Goal: Information Seeking & Learning: Learn about a topic

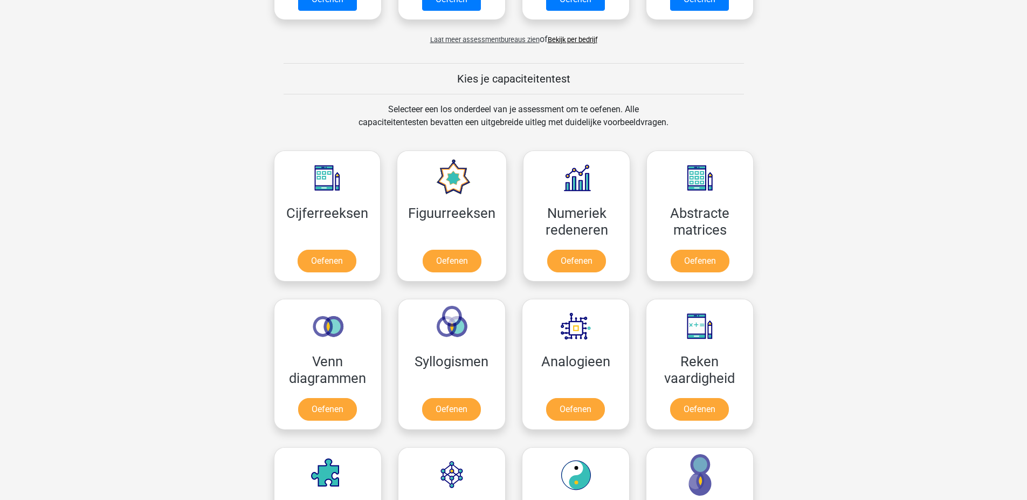
scroll to position [323, 0]
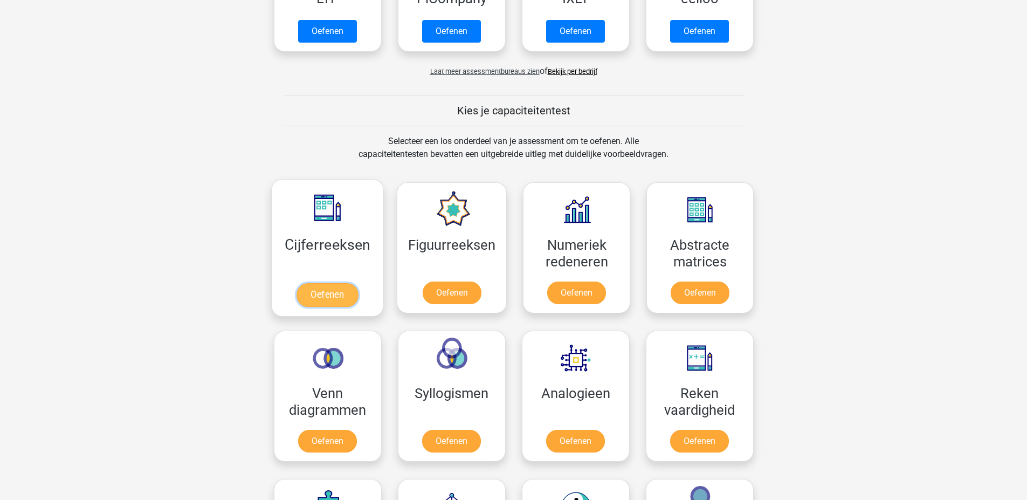
click at [323, 287] on link "Oefenen" at bounding box center [327, 295] width 61 height 24
click at [435, 292] on link "Oefenen" at bounding box center [451, 295] width 61 height 24
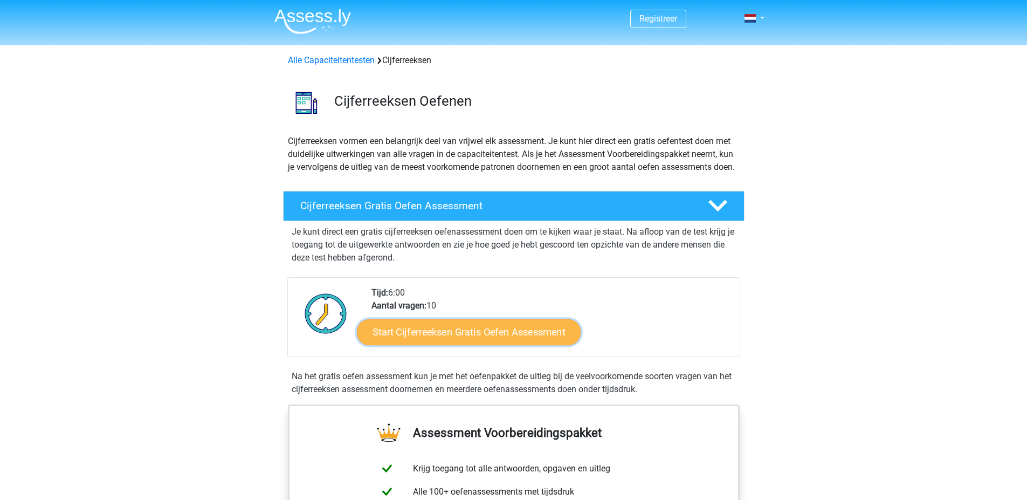
click at [435, 340] on link "Start Cijferreeksen Gratis Oefen Assessment" at bounding box center [469, 332] width 224 height 26
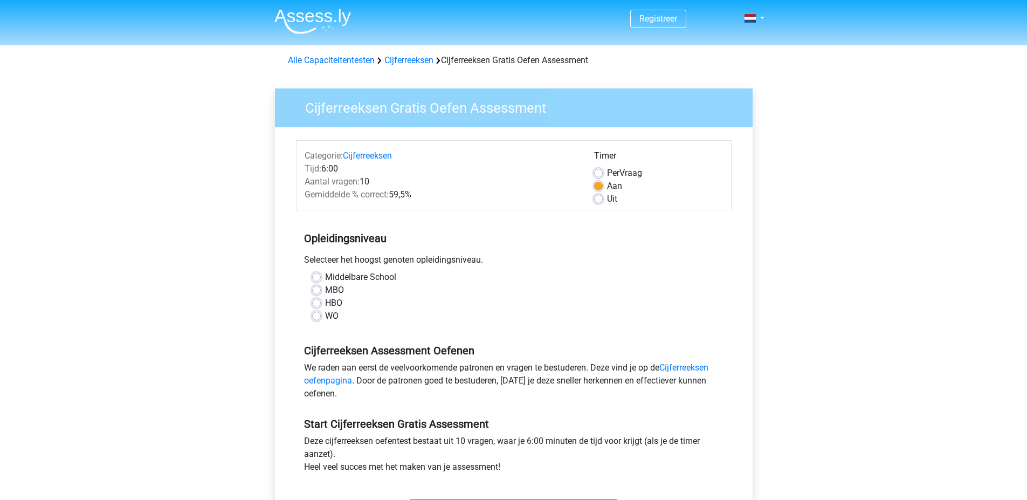
click at [325, 288] on label "MBO" at bounding box center [334, 290] width 19 height 13
click at [317, 288] on input "MBO" at bounding box center [316, 289] width 9 height 11
radio input "true"
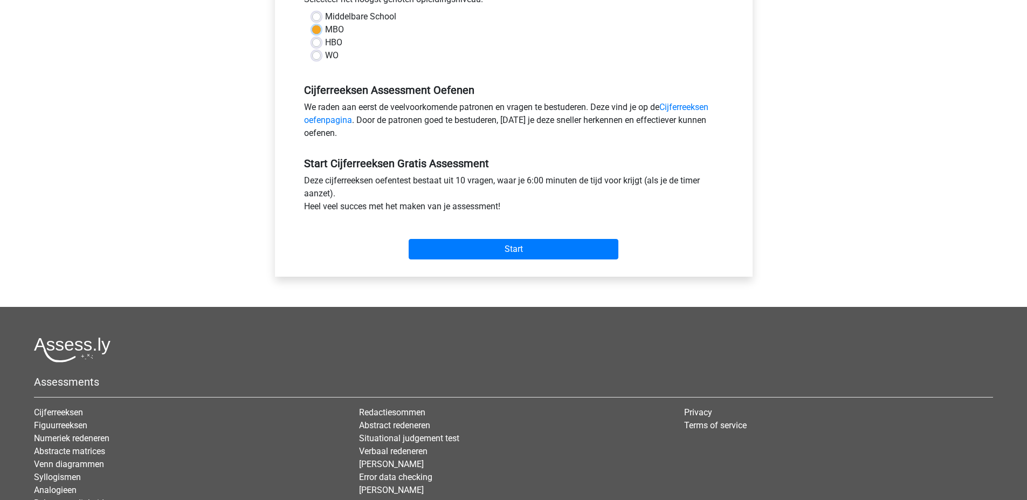
scroll to position [323, 0]
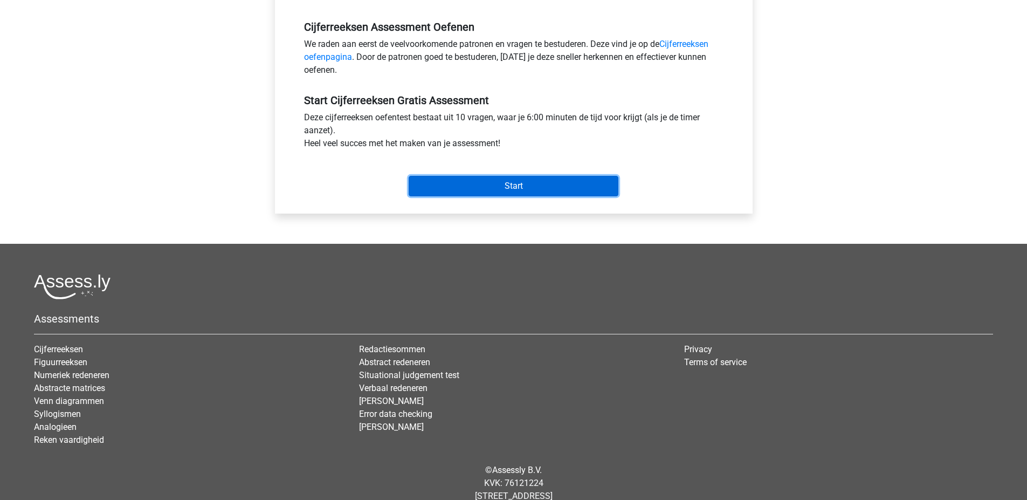
click at [456, 183] on input "Start" at bounding box center [514, 186] width 210 height 20
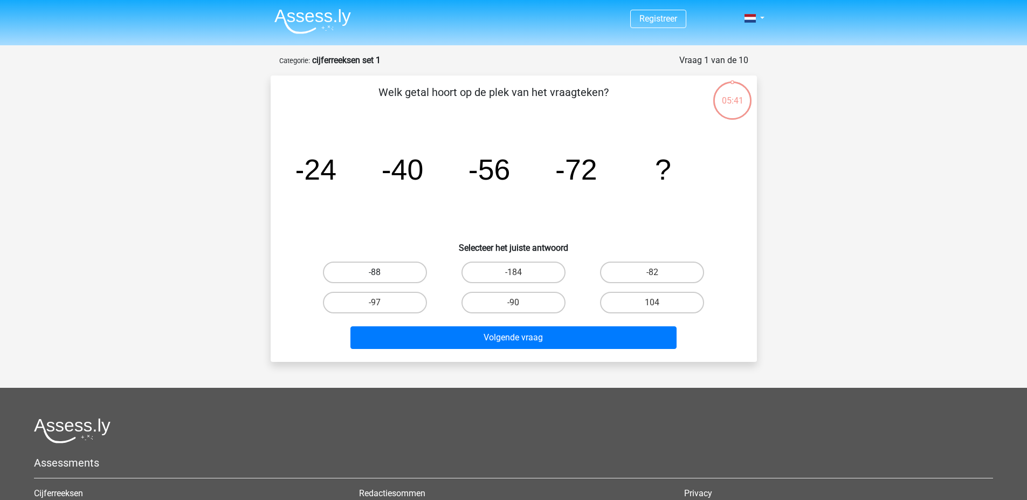
click at [389, 270] on label "-88" at bounding box center [375, 272] width 104 height 22
click at [382, 272] on input "-88" at bounding box center [378, 275] width 7 height 7
radio input "true"
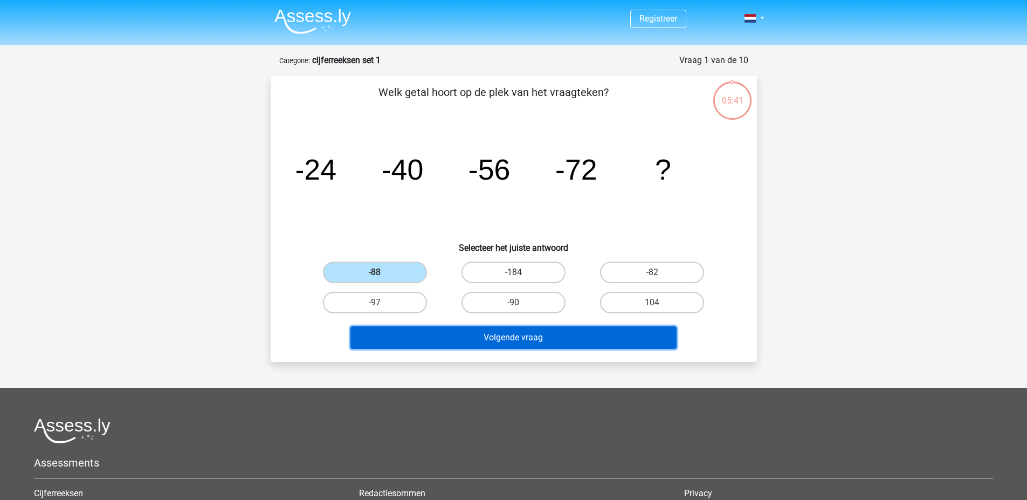
click at [482, 346] on button "Volgende vraag" at bounding box center [513, 337] width 326 height 23
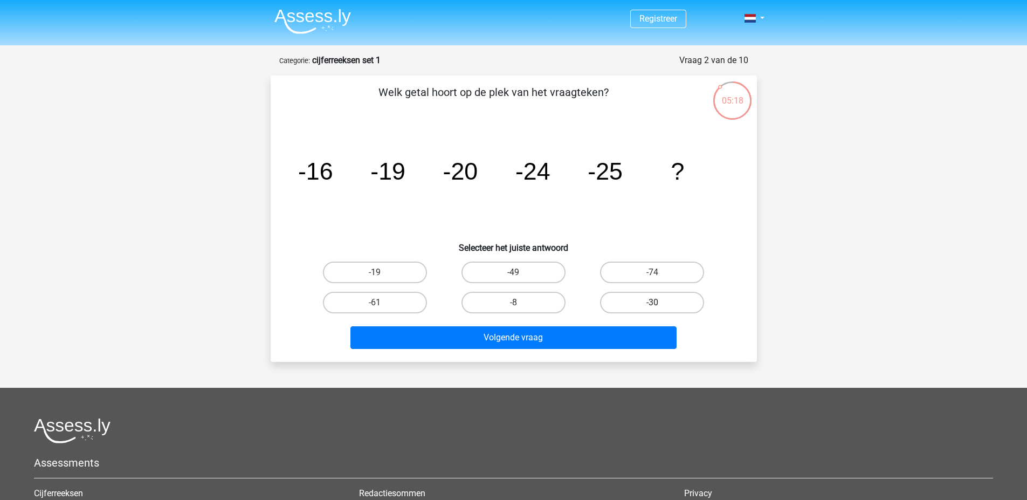
click at [645, 298] on label "-30" at bounding box center [652, 303] width 104 height 22
click at [652, 302] on input "-30" at bounding box center [655, 305] width 7 height 7
radio input "true"
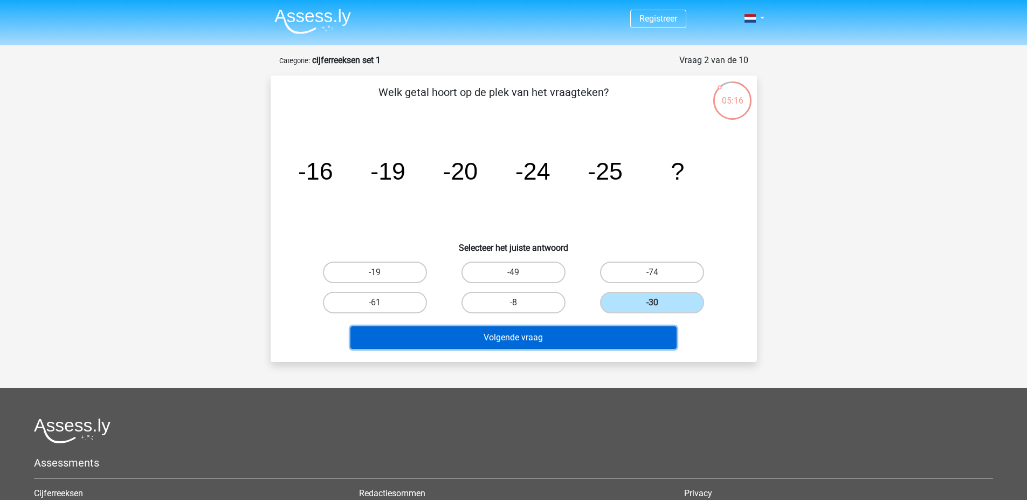
click at [611, 343] on button "Volgende vraag" at bounding box center [513, 337] width 326 height 23
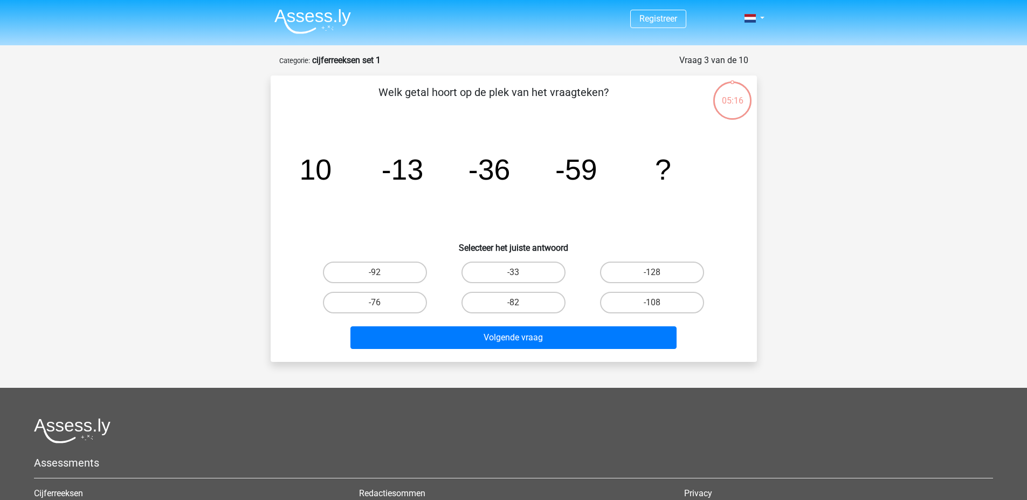
scroll to position [54, 0]
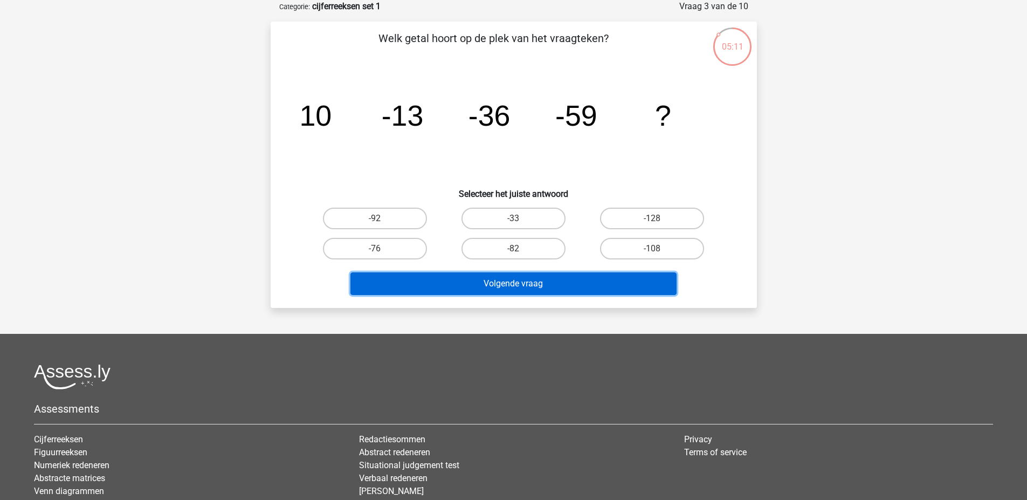
click at [585, 284] on button "Volgende vraag" at bounding box center [513, 283] width 326 height 23
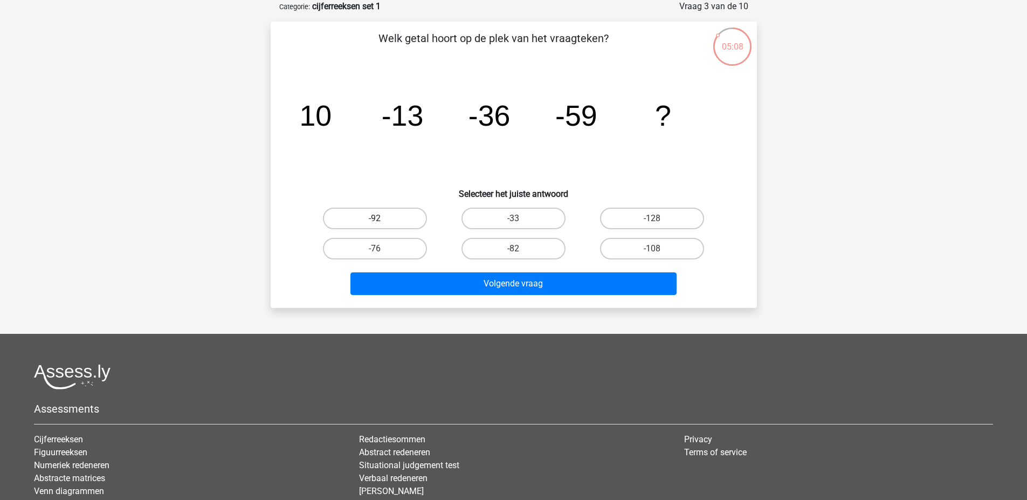
click at [395, 218] on label "-92" at bounding box center [375, 219] width 104 height 22
click at [382, 218] on input "-92" at bounding box center [378, 221] width 7 height 7
radio input "true"
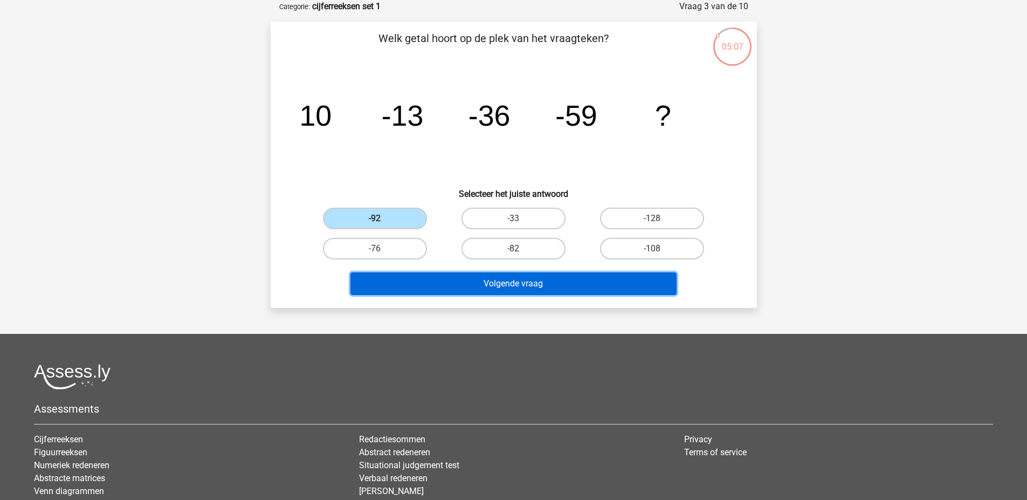
click at [485, 272] on button "Volgende vraag" at bounding box center [513, 283] width 326 height 23
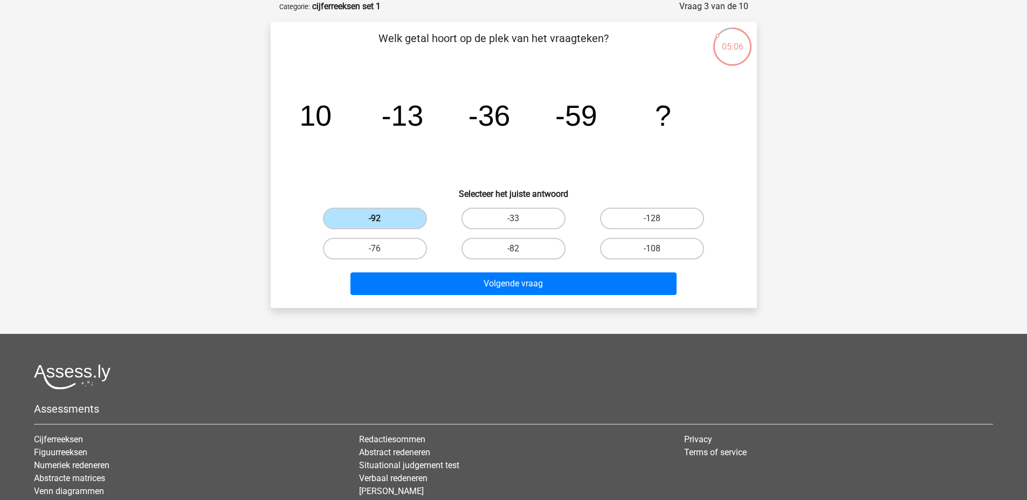
click at [390, 226] on label "-92" at bounding box center [375, 219] width 104 height 22
click at [382, 225] on input "-92" at bounding box center [378, 221] width 7 height 7
click at [390, 219] on label "-92" at bounding box center [375, 219] width 104 height 22
click at [382, 219] on input "-92" at bounding box center [378, 221] width 7 height 7
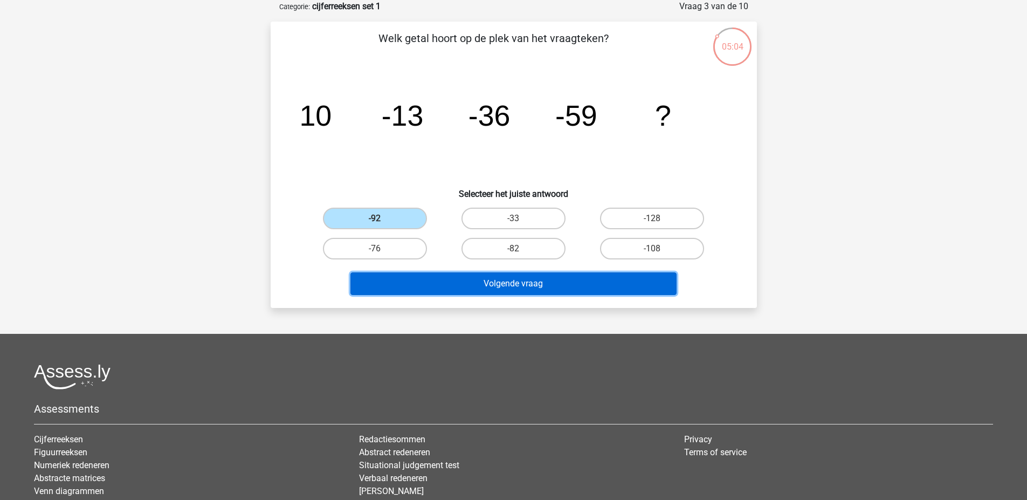
click at [521, 286] on button "Volgende vraag" at bounding box center [513, 283] width 326 height 23
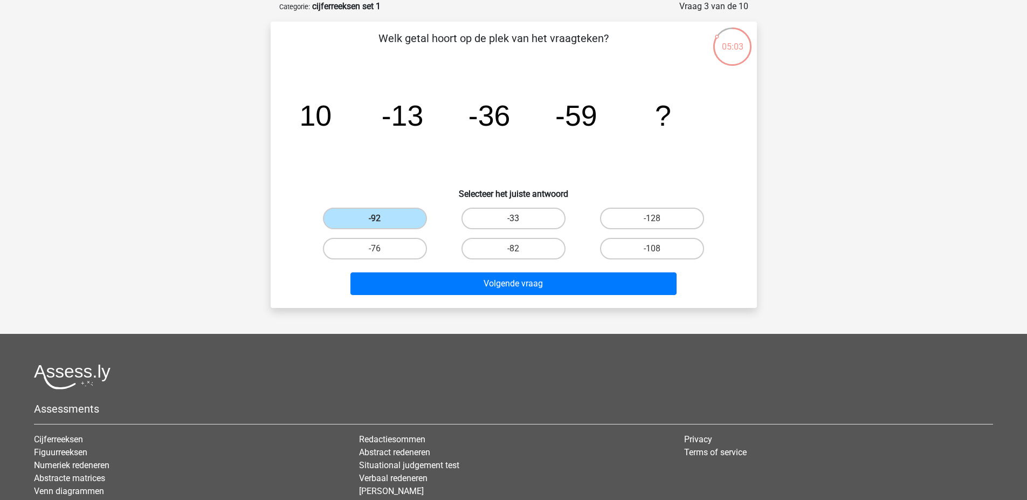
click at [499, 213] on label "-33" at bounding box center [513, 219] width 104 height 22
click at [513, 218] on input "-33" at bounding box center [516, 221] width 7 height 7
radio input "true"
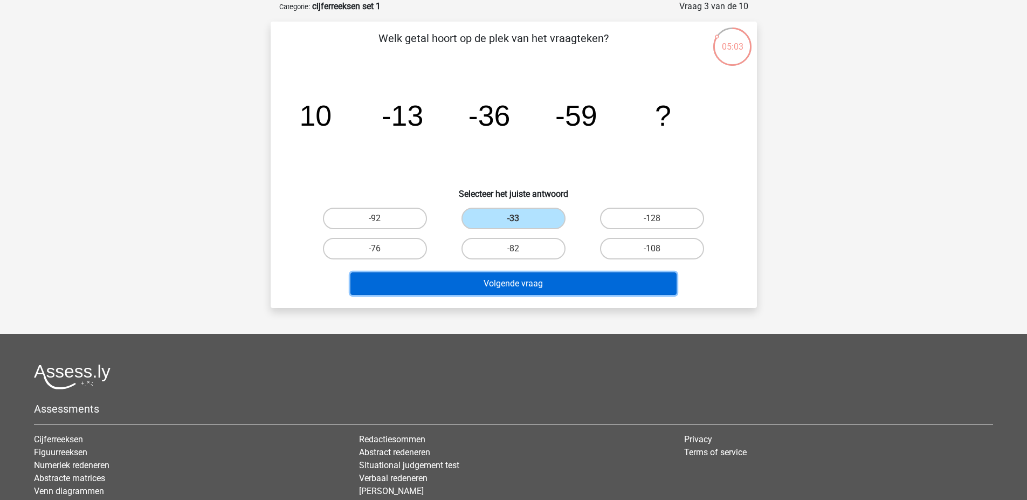
click at [512, 277] on button "Volgende vraag" at bounding box center [513, 283] width 326 height 23
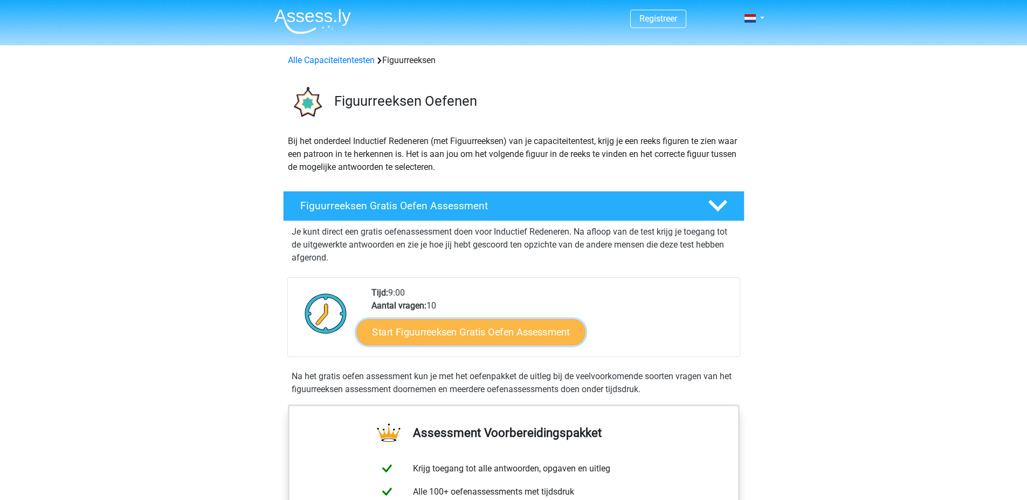
click at [445, 332] on link "Start Figuurreeksen Gratis Oefen Assessment" at bounding box center [470, 332] width 229 height 26
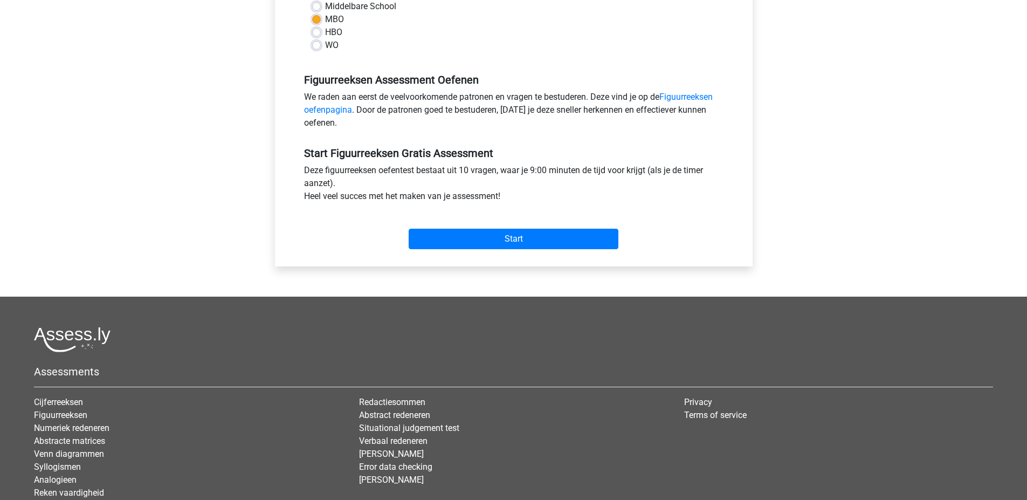
scroll to position [352, 0]
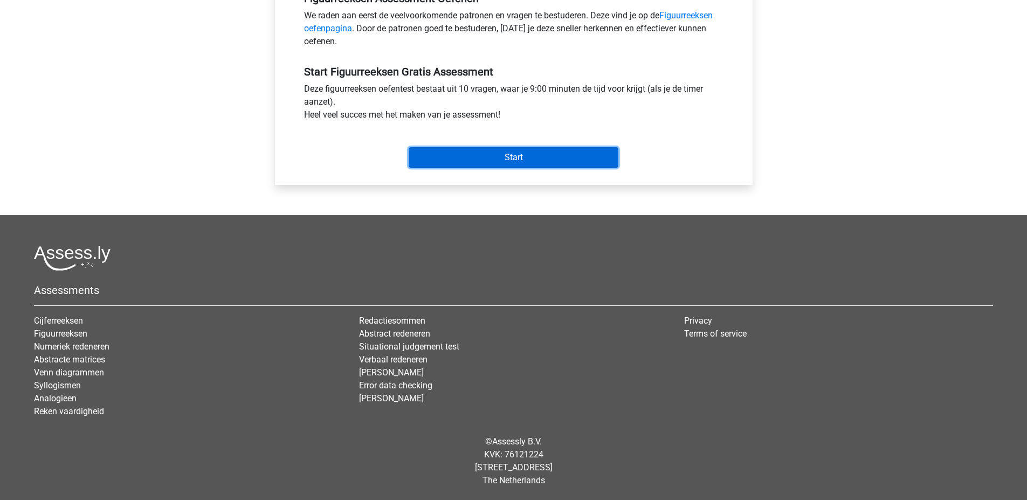
click at [511, 161] on input "Start" at bounding box center [514, 157] width 210 height 20
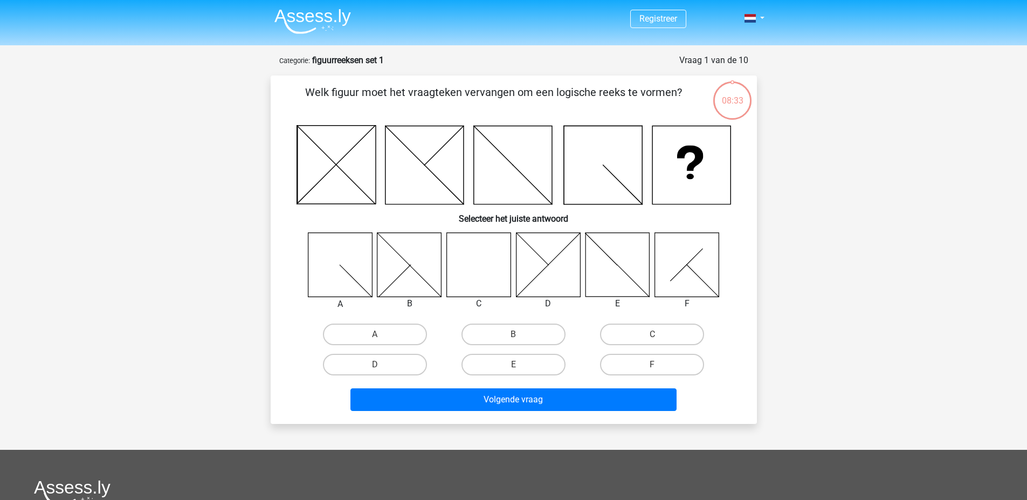
click at [482, 275] on icon at bounding box center [478, 264] width 64 height 64
click at [688, 335] on label "C" at bounding box center [652, 334] width 104 height 22
click at [659, 335] on input "C" at bounding box center [655, 337] width 7 height 7
radio input "true"
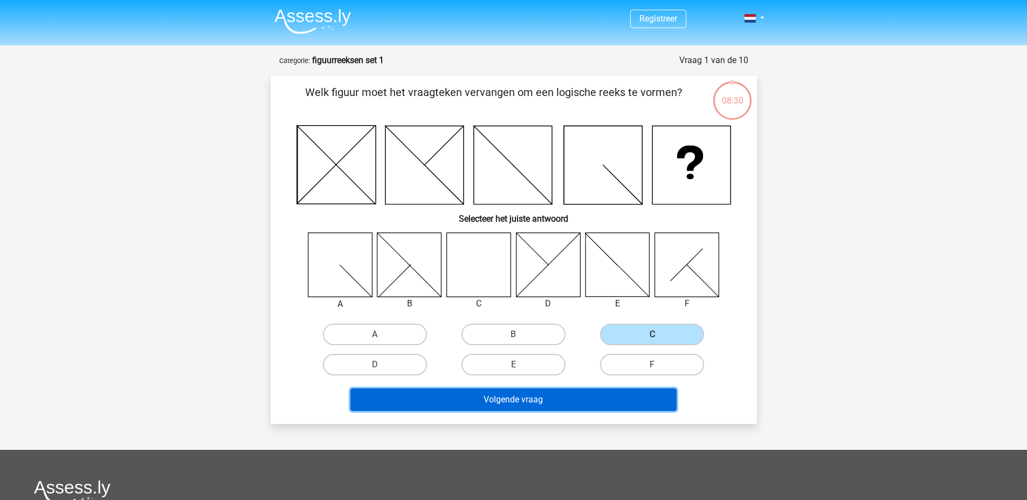
click at [585, 398] on button "Volgende vraag" at bounding box center [513, 399] width 326 height 23
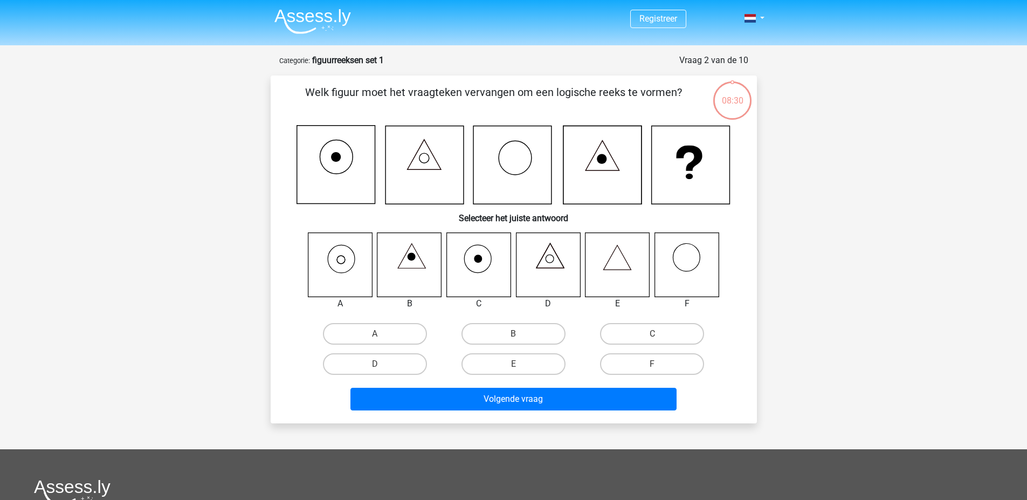
scroll to position [54, 0]
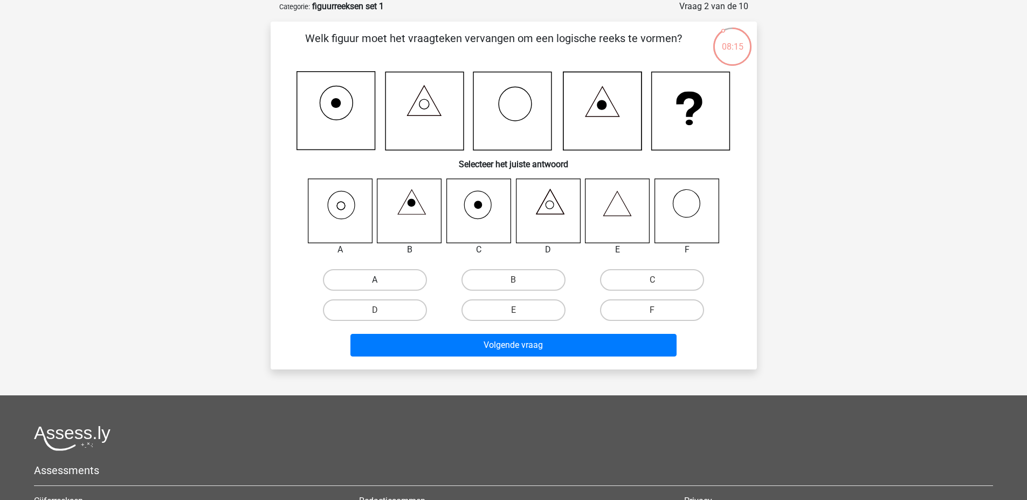
click at [368, 278] on label "A" at bounding box center [375, 280] width 104 height 22
click at [375, 280] on input "A" at bounding box center [378, 283] width 7 height 7
radio input "true"
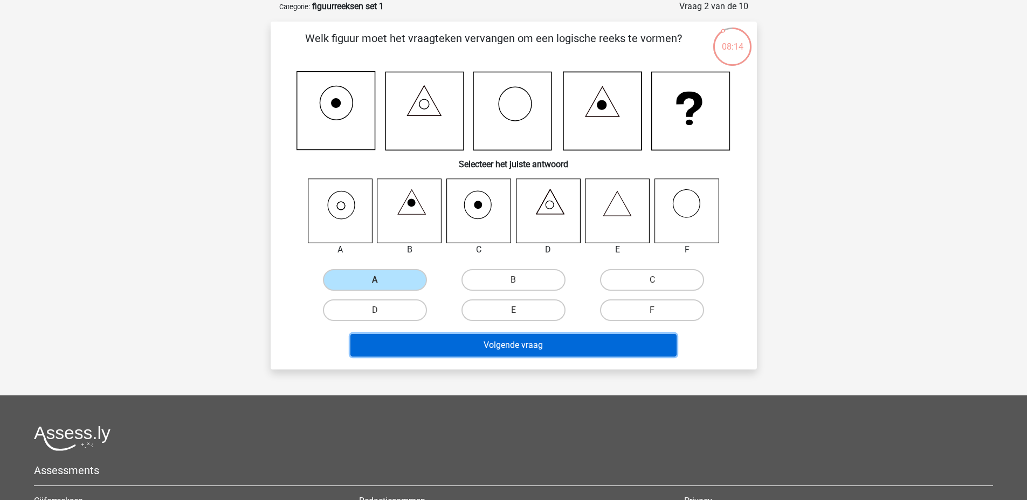
click at [453, 351] on button "Volgende vraag" at bounding box center [513, 345] width 326 height 23
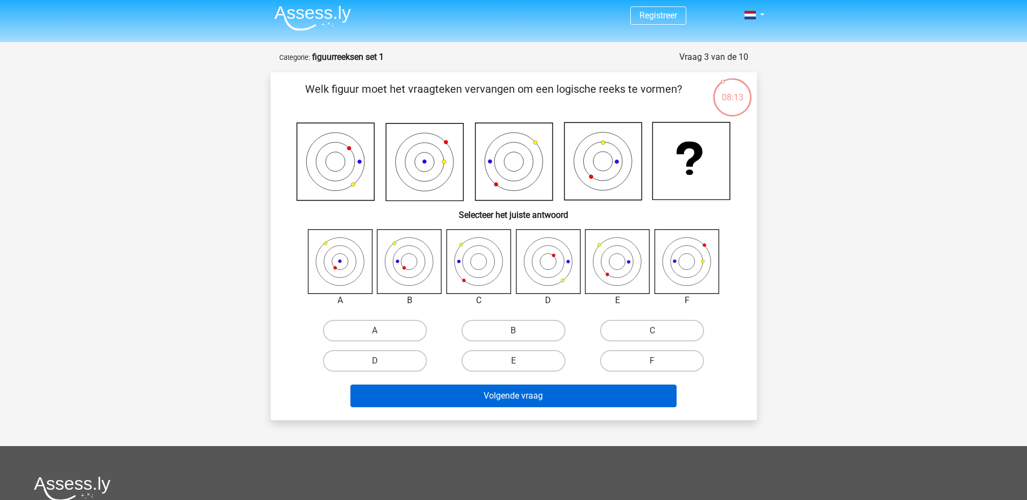
scroll to position [0, 0]
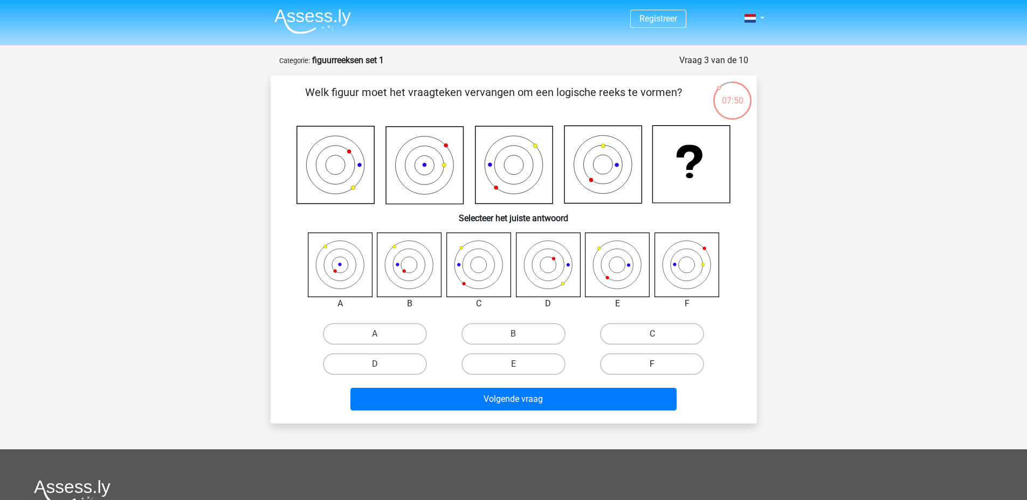
click at [639, 366] on label "F" at bounding box center [652, 364] width 104 height 22
click at [652, 366] on input "F" at bounding box center [655, 367] width 7 height 7
radio input "true"
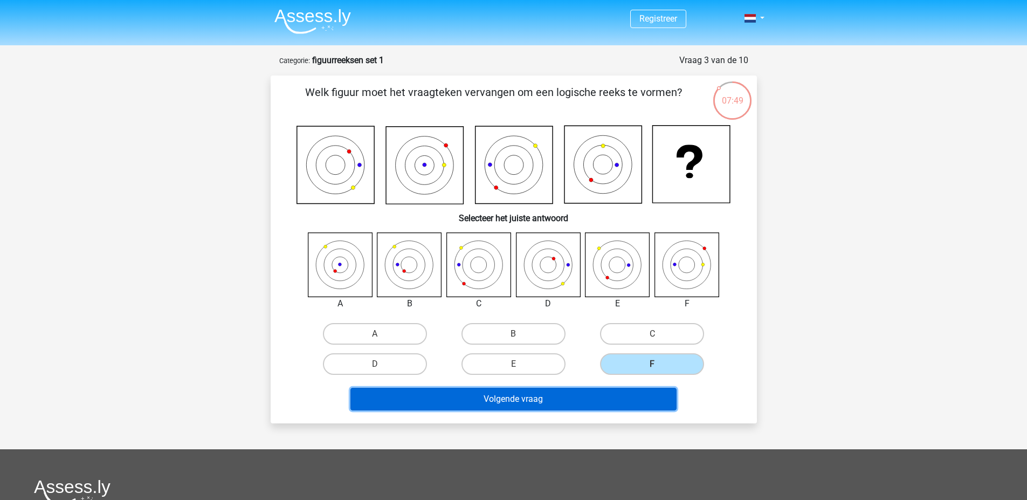
click at [602, 405] on button "Volgende vraag" at bounding box center [513, 399] width 326 height 23
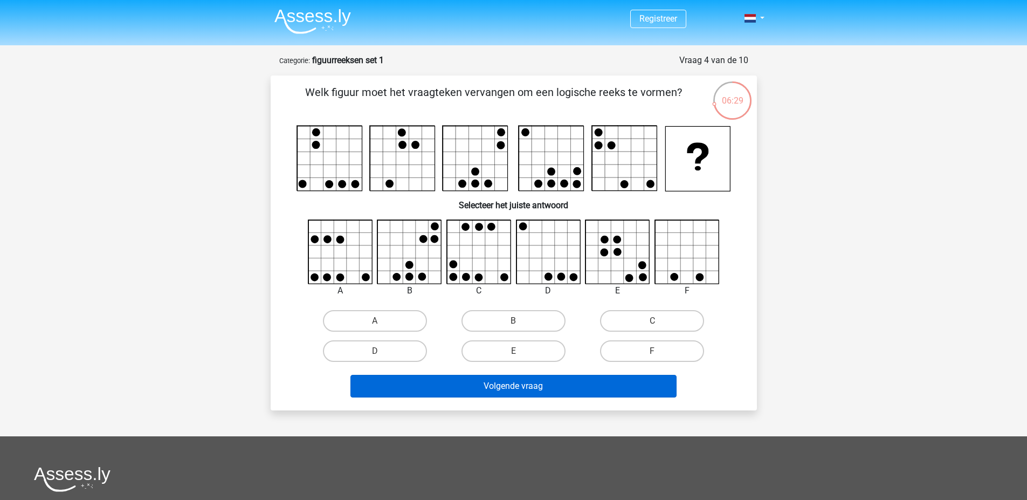
drag, startPoint x: 522, startPoint y: 328, endPoint x: 513, endPoint y: 384, distance: 57.3
click at [522, 327] on label "B" at bounding box center [513, 321] width 104 height 22
click at [520, 327] on input "B" at bounding box center [516, 324] width 7 height 7
radio input "true"
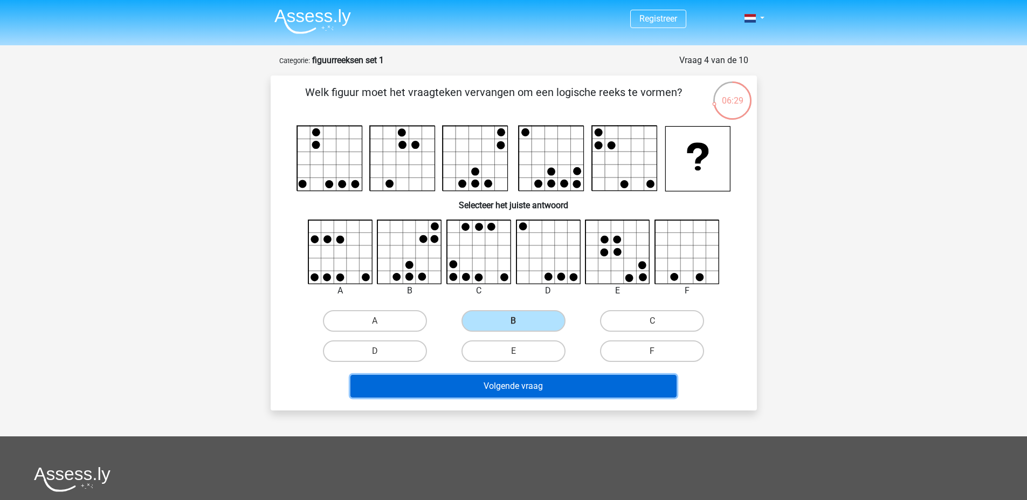
click at [513, 377] on button "Volgende vraag" at bounding box center [513, 386] width 326 height 23
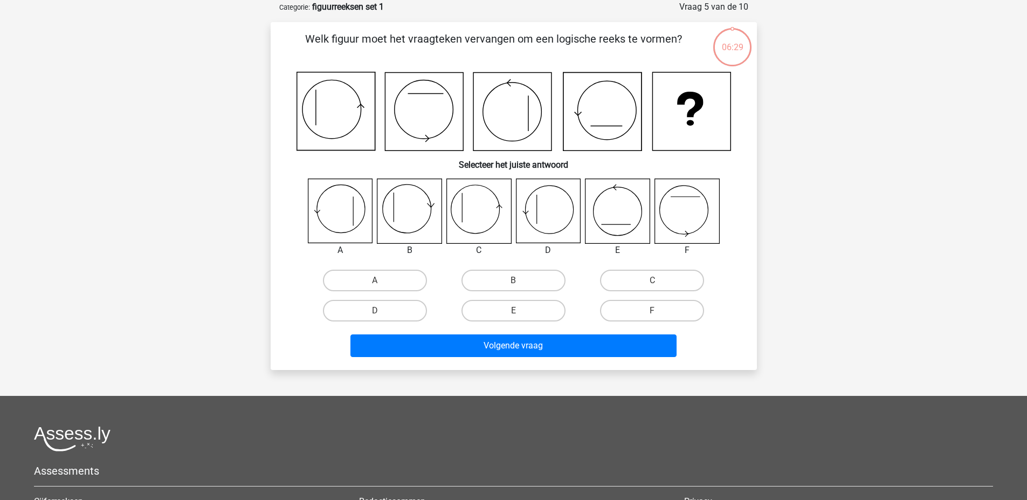
scroll to position [54, 0]
click at [562, 211] on icon at bounding box center [548, 210] width 64 height 64
click at [365, 316] on label "D" at bounding box center [375, 310] width 104 height 22
click at [375, 316] on input "D" at bounding box center [378, 313] width 7 height 7
radio input "true"
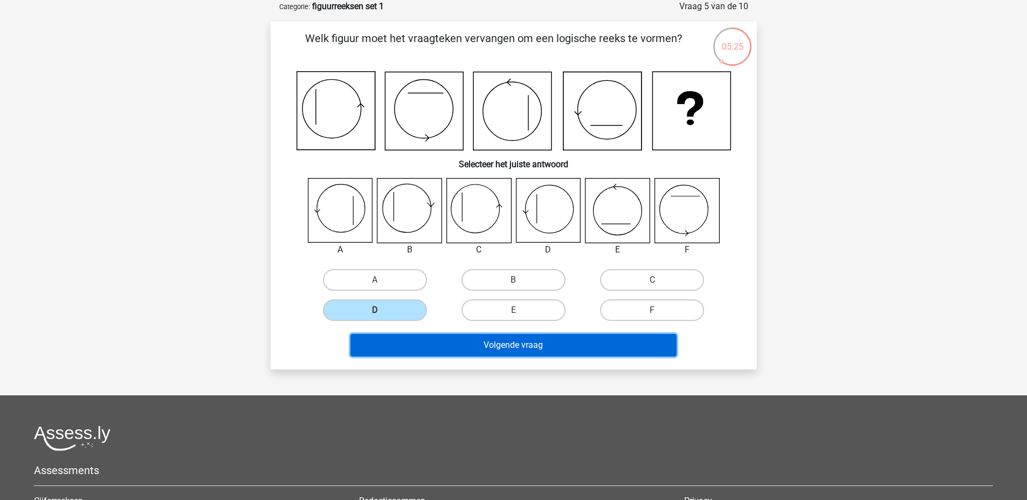
click at [422, 351] on button "Volgende vraag" at bounding box center [513, 345] width 326 height 23
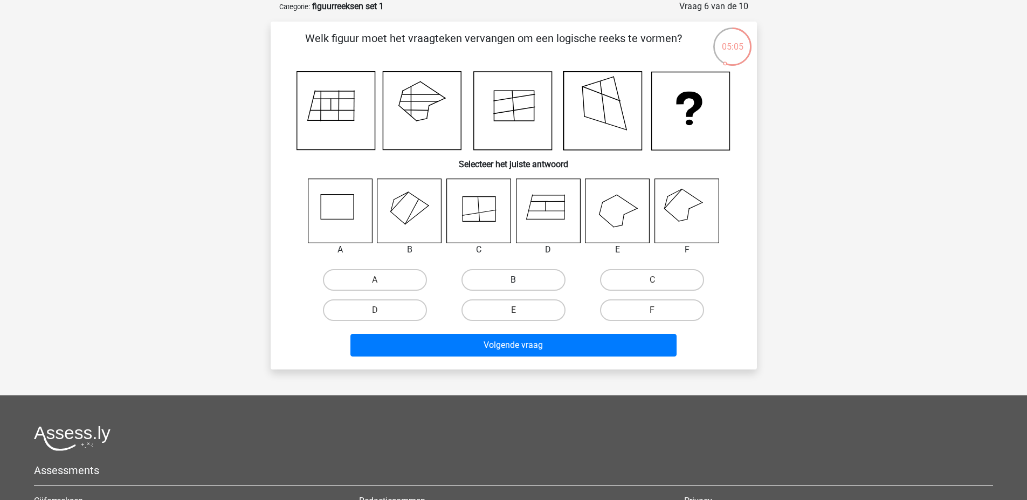
click at [527, 275] on label "B" at bounding box center [513, 280] width 104 height 22
click at [520, 280] on input "B" at bounding box center [516, 283] width 7 height 7
radio input "true"
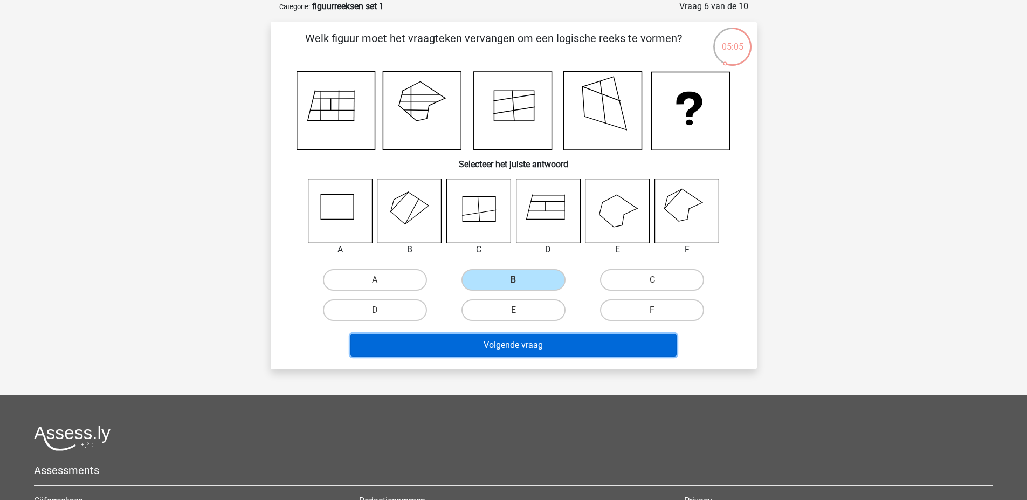
click at [505, 352] on button "Volgende vraag" at bounding box center [513, 345] width 326 height 23
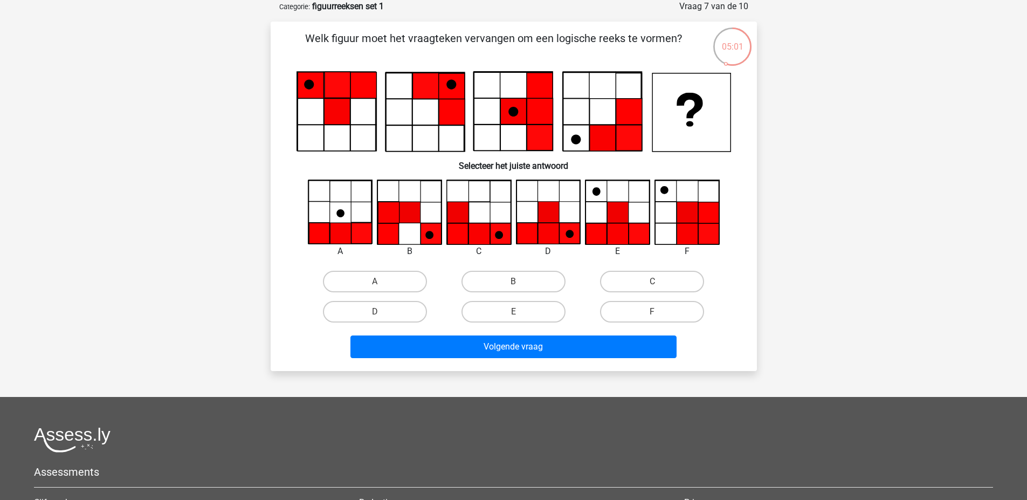
drag, startPoint x: 633, startPoint y: 277, endPoint x: 635, endPoint y: 298, distance: 21.1
click at [634, 278] on label "C" at bounding box center [652, 282] width 104 height 22
click at [652, 281] on input "C" at bounding box center [655, 284] width 7 height 7
radio input "true"
click at [635, 359] on div "Volgende vraag" at bounding box center [514, 348] width 416 height 27
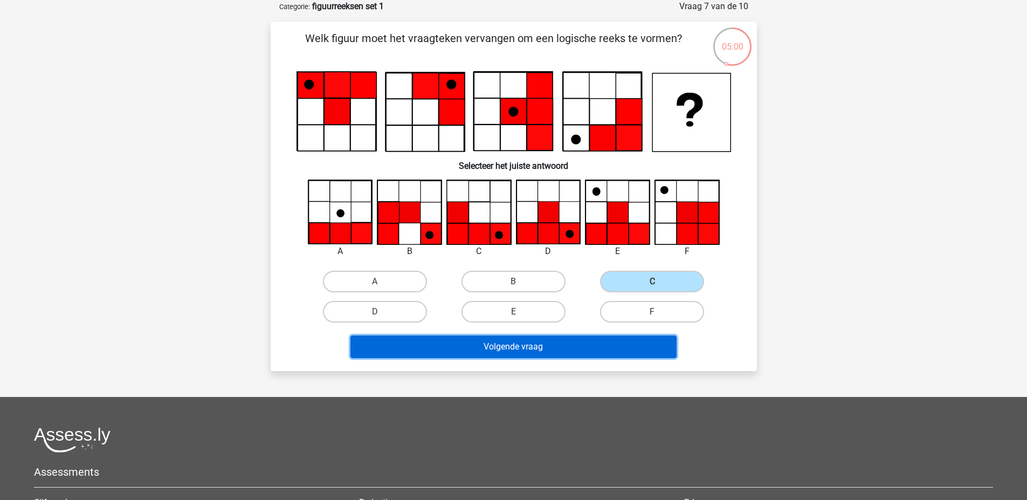
click at [636, 349] on button "Volgende vraag" at bounding box center [513, 346] width 326 height 23
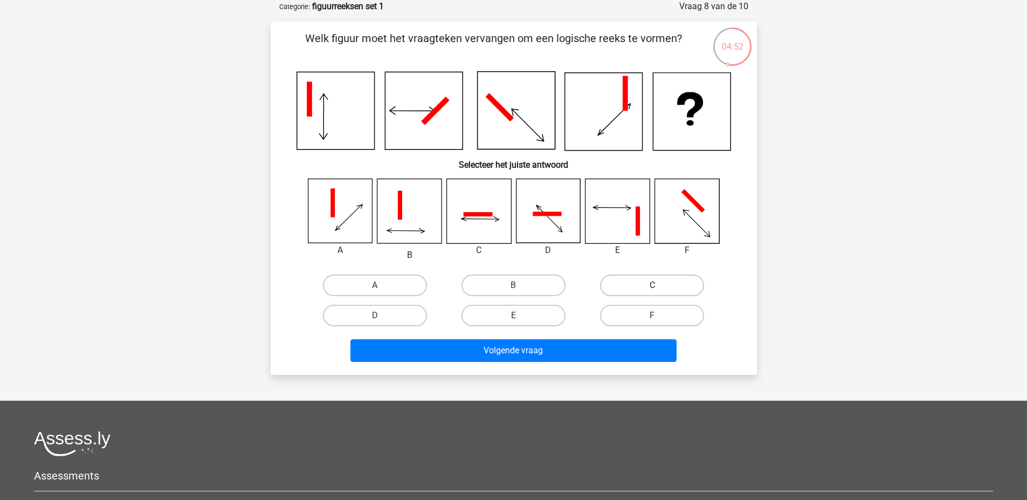
click at [654, 285] on label "C" at bounding box center [652, 285] width 104 height 22
click at [654, 285] on input "C" at bounding box center [655, 288] width 7 height 7
radio input "true"
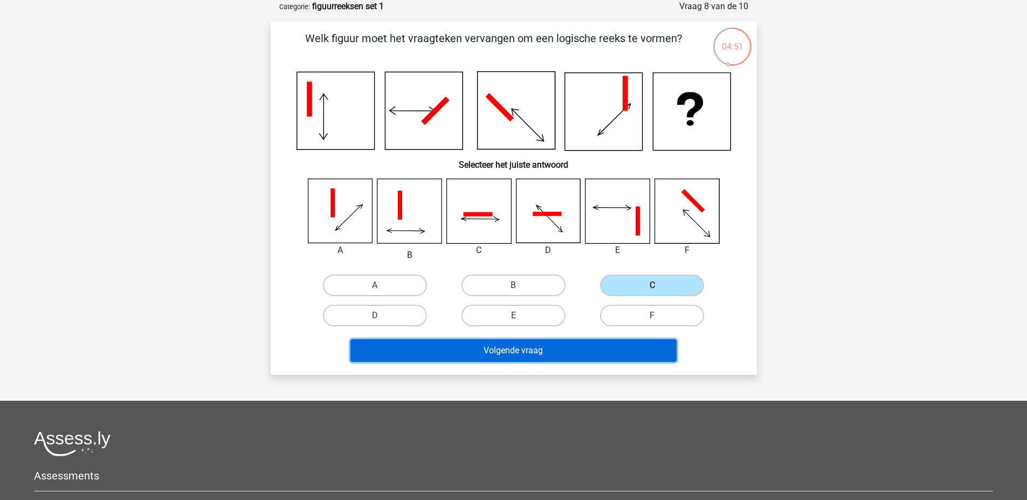
click at [614, 360] on button "Volgende vraag" at bounding box center [513, 350] width 326 height 23
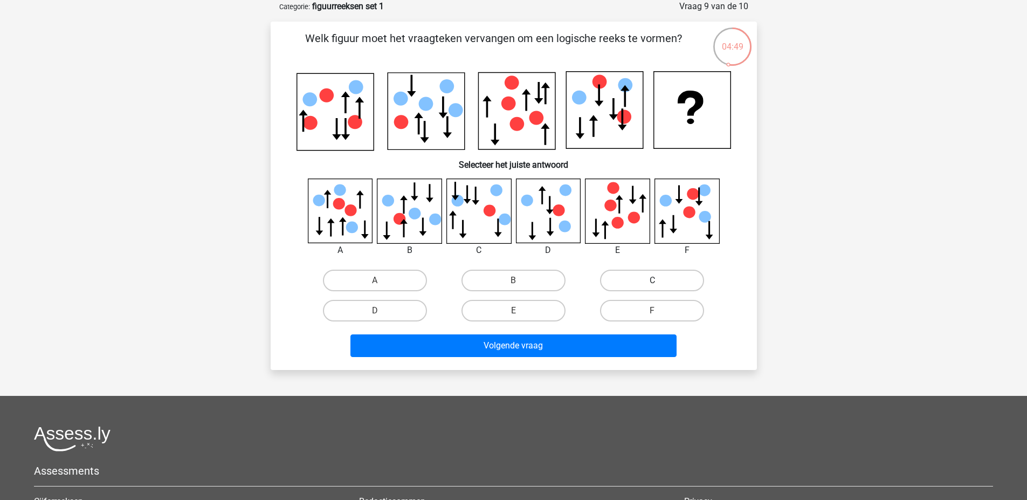
click at [636, 270] on label "C" at bounding box center [652, 281] width 104 height 22
click at [652, 280] on input "C" at bounding box center [655, 283] width 7 height 7
radio input "true"
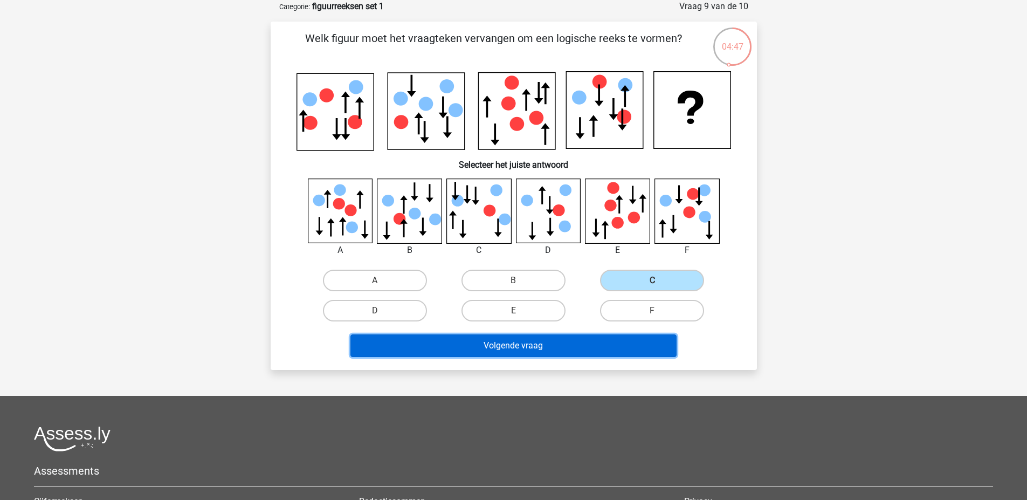
click at [631, 345] on button "Volgende vraag" at bounding box center [513, 345] width 326 height 23
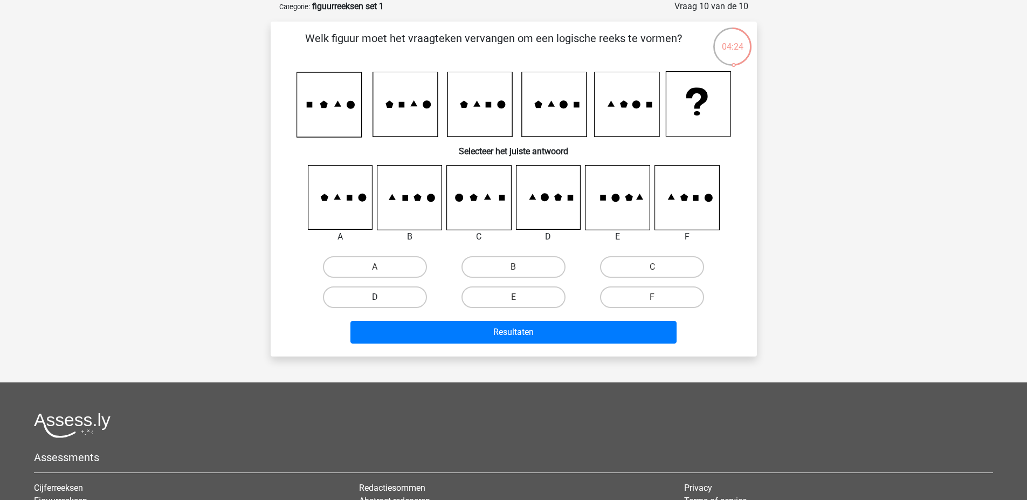
click at [362, 296] on label "D" at bounding box center [375, 297] width 104 height 22
click at [375, 297] on input "D" at bounding box center [378, 300] width 7 height 7
radio input "true"
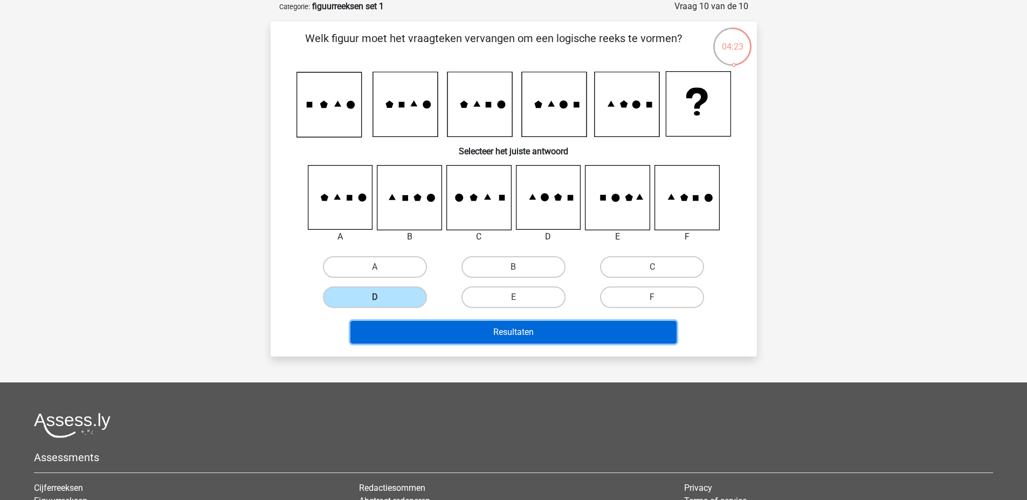
click at [436, 338] on button "Resultaten" at bounding box center [513, 332] width 326 height 23
